Goal: Find specific page/section: Find specific page/section

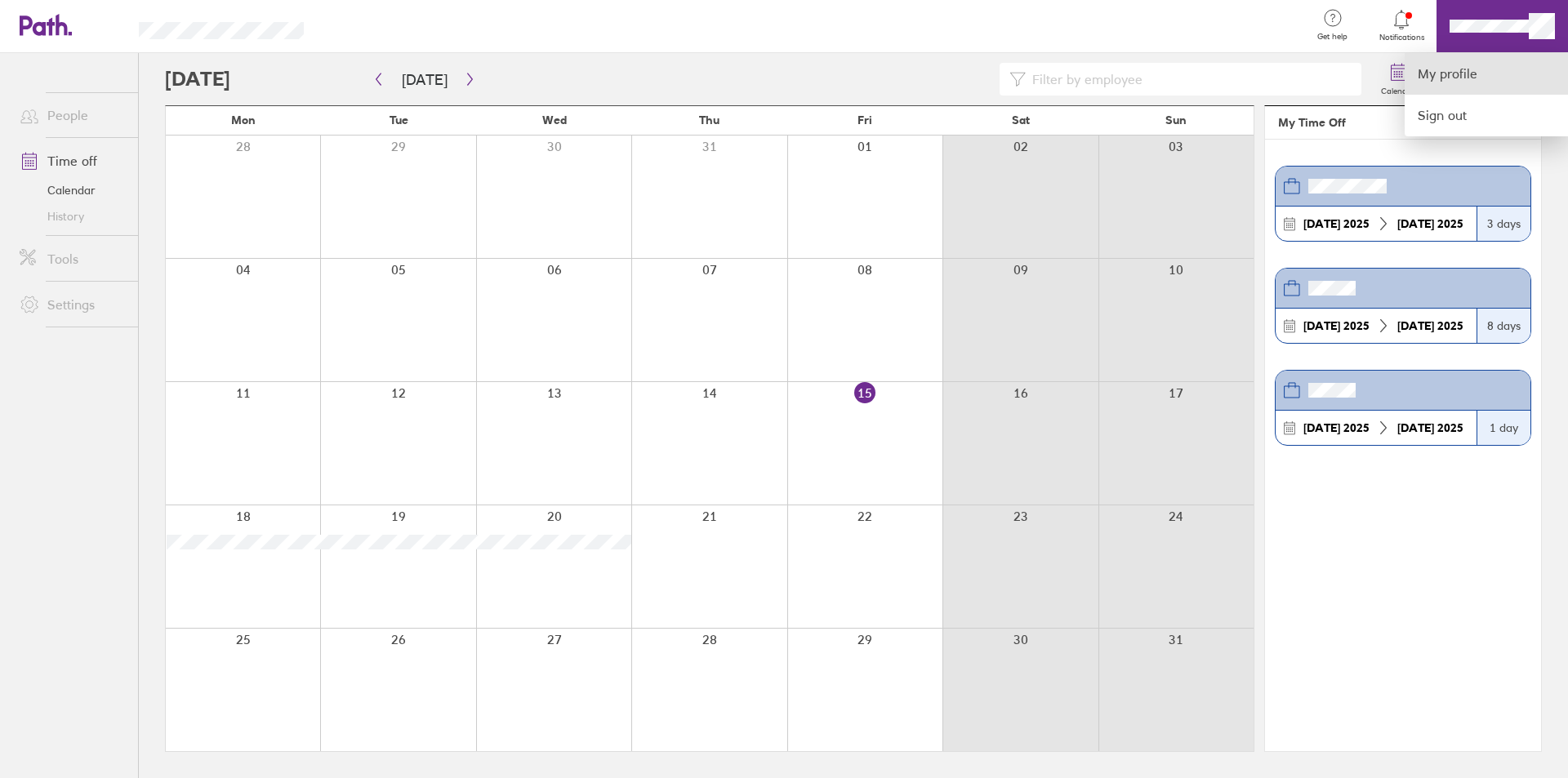
click at [1502, 68] on link "My profile" at bounding box center [1485, 73] width 163 height 41
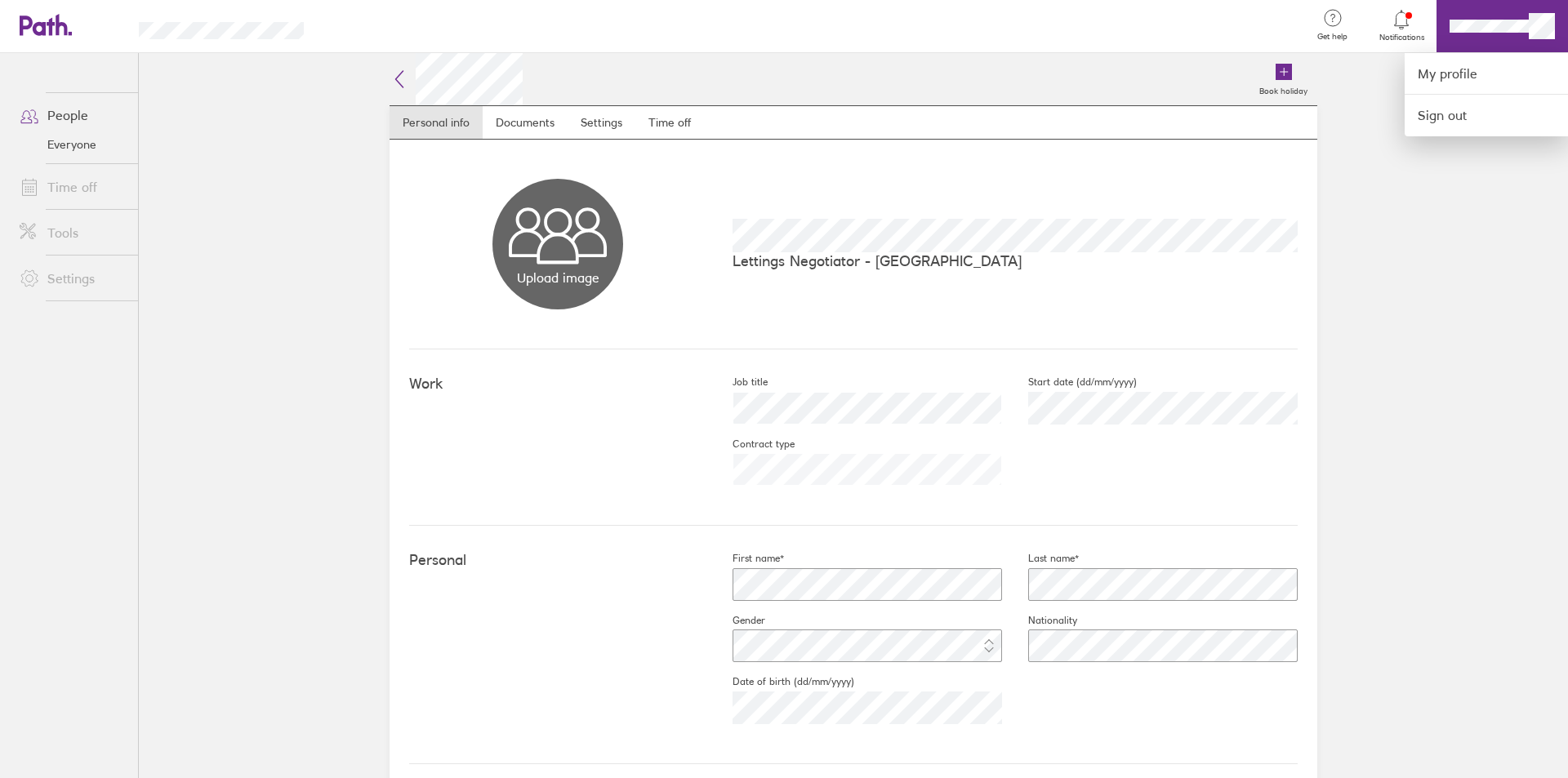
click at [1411, 33] on div at bounding box center [784, 389] width 1568 height 778
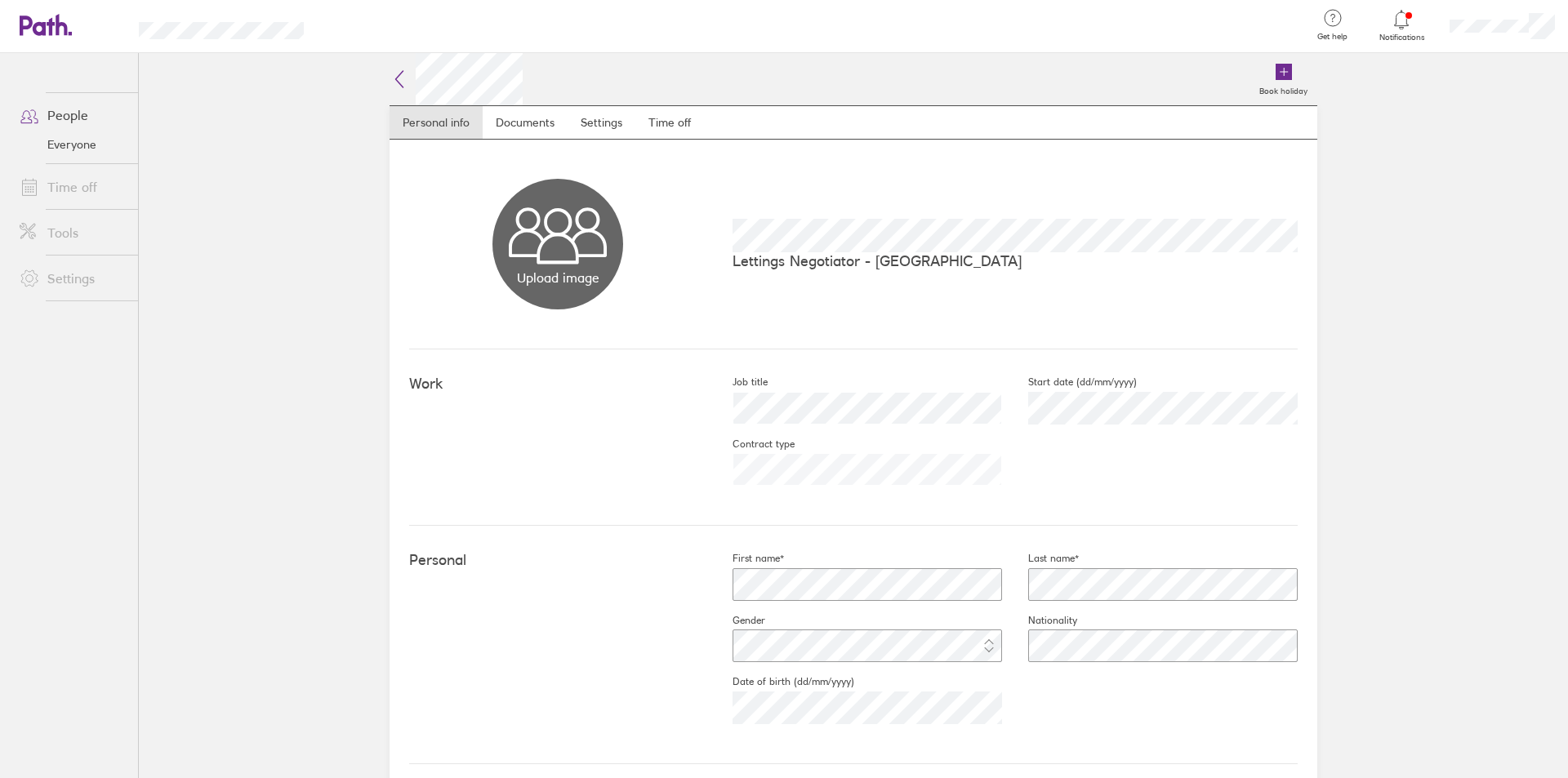
click at [1320, 36] on span "Get help" at bounding box center [1331, 36] width 53 height 9
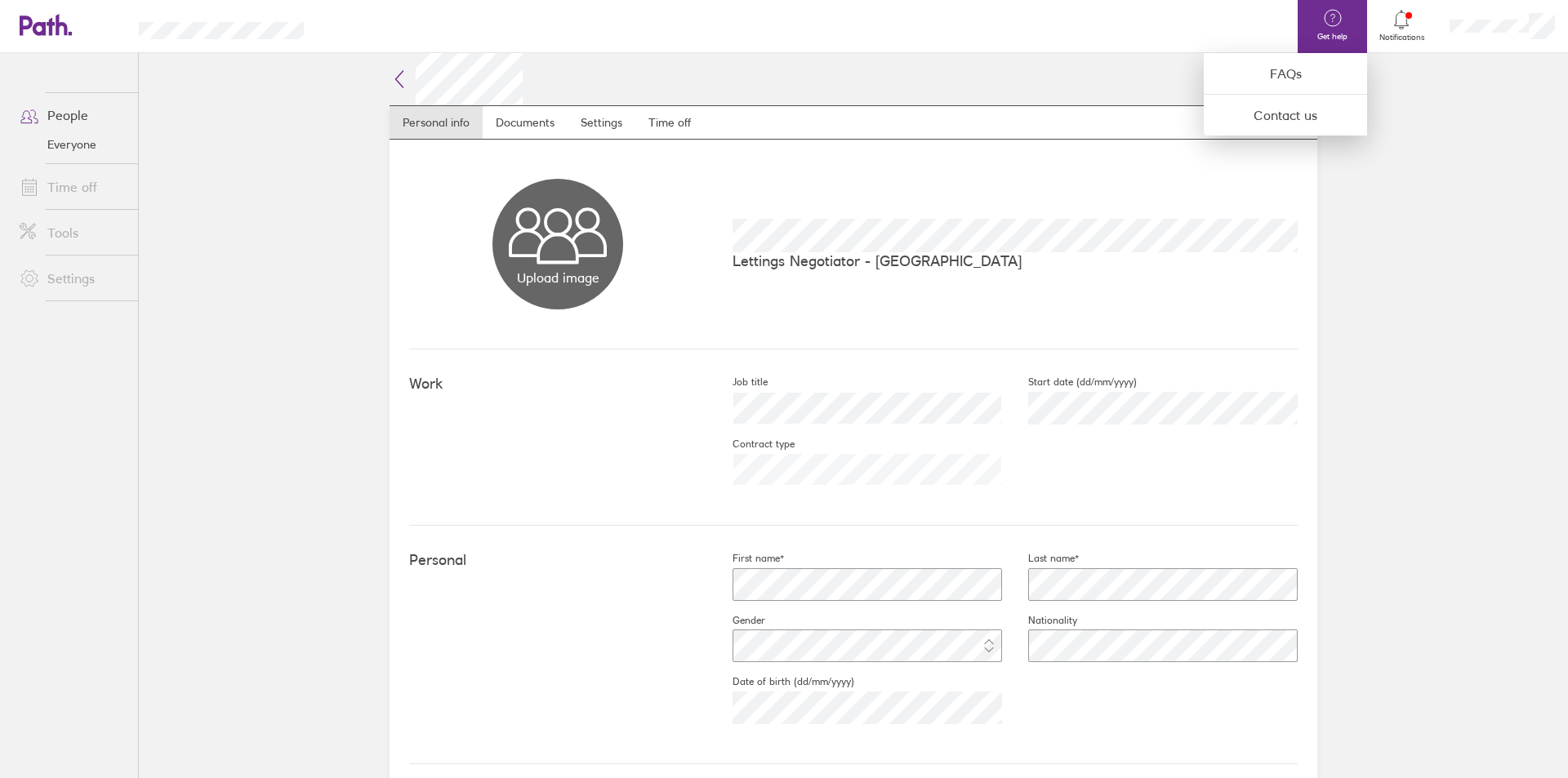
click at [73, 119] on div at bounding box center [784, 389] width 1568 height 778
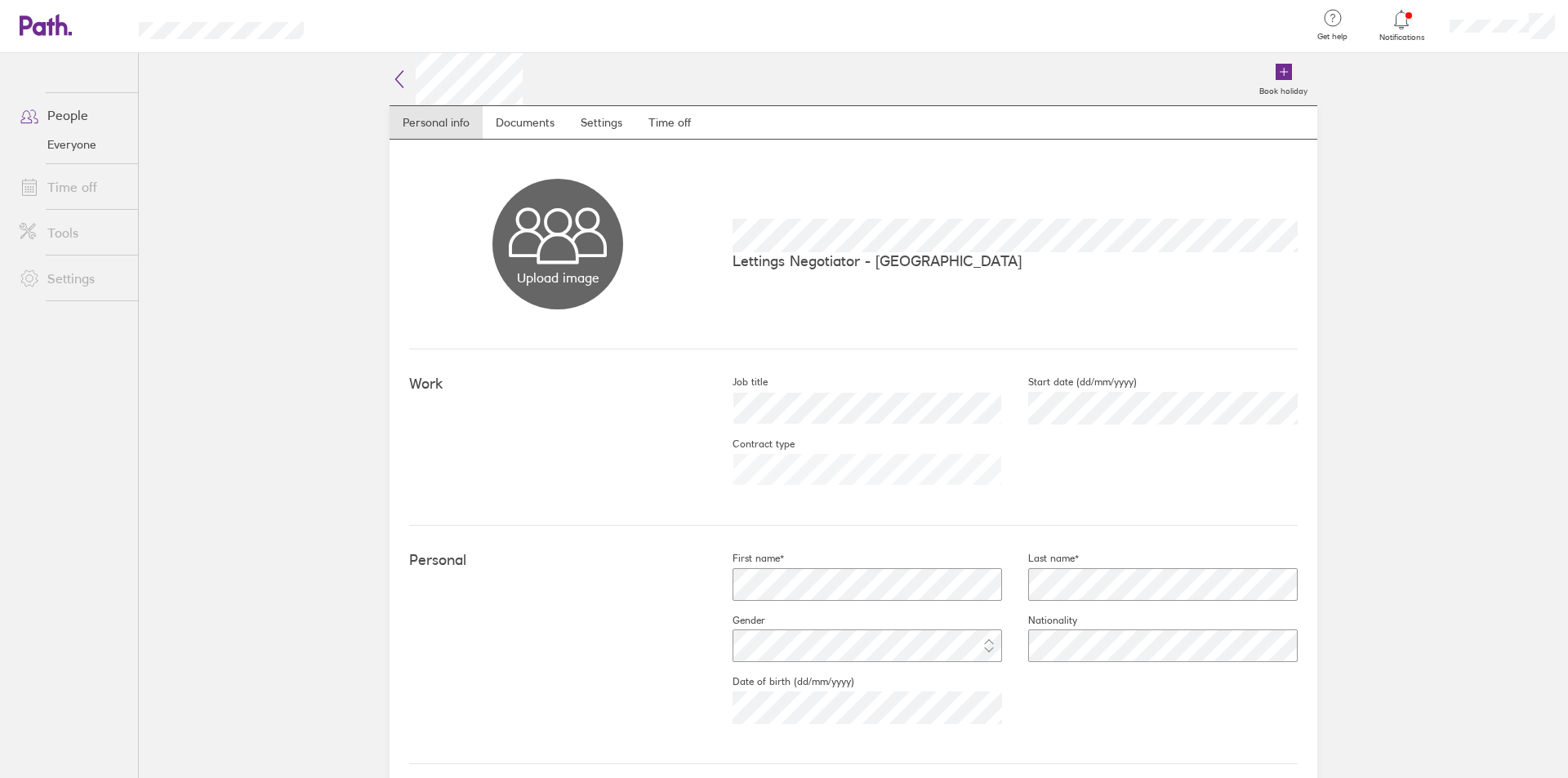
click at [57, 108] on link "People" at bounding box center [73, 115] width 131 height 33
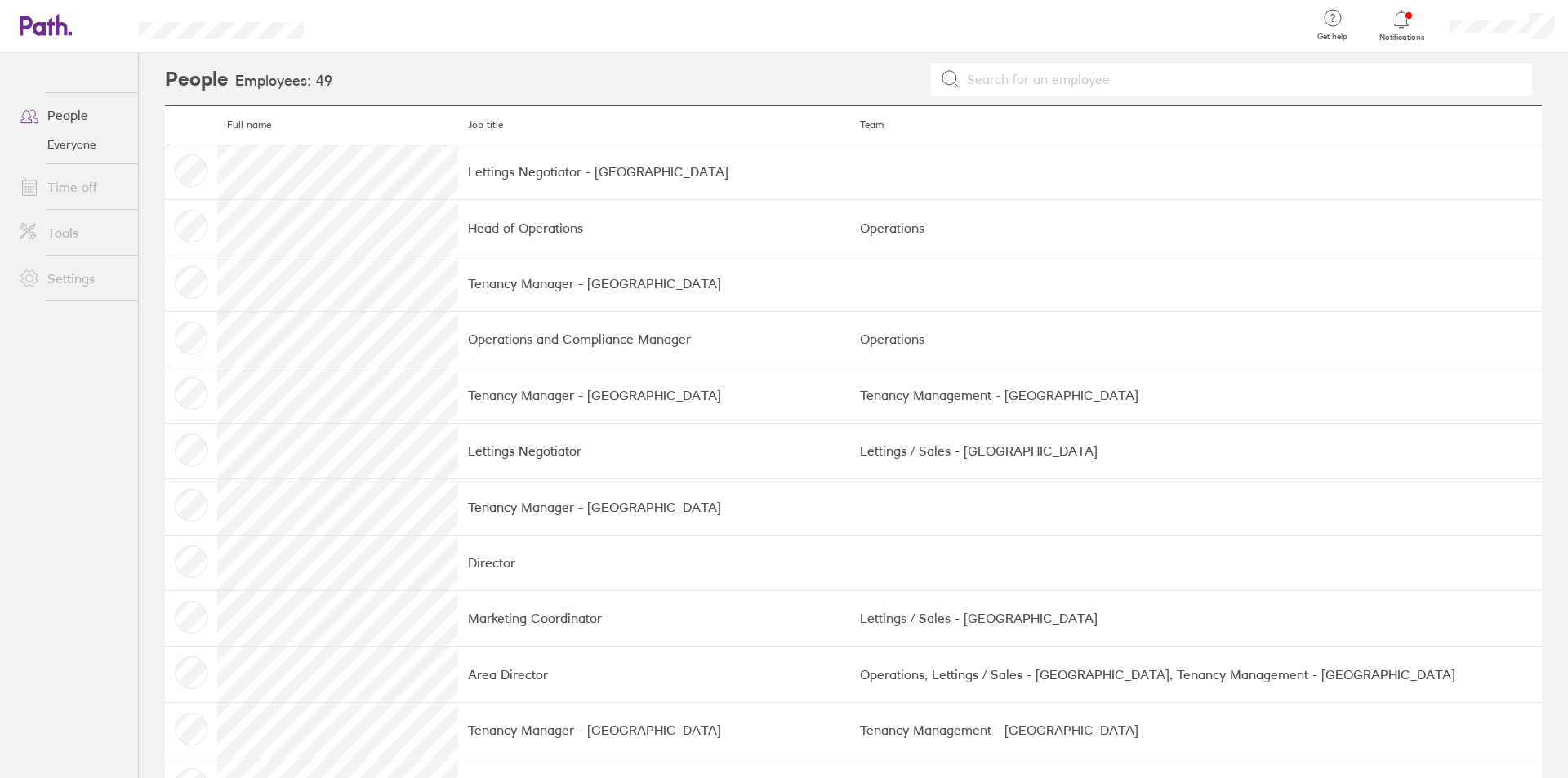
click at [75, 188] on link "Time off" at bounding box center [73, 187] width 131 height 33
